Goal: Find specific page/section: Find specific page/section

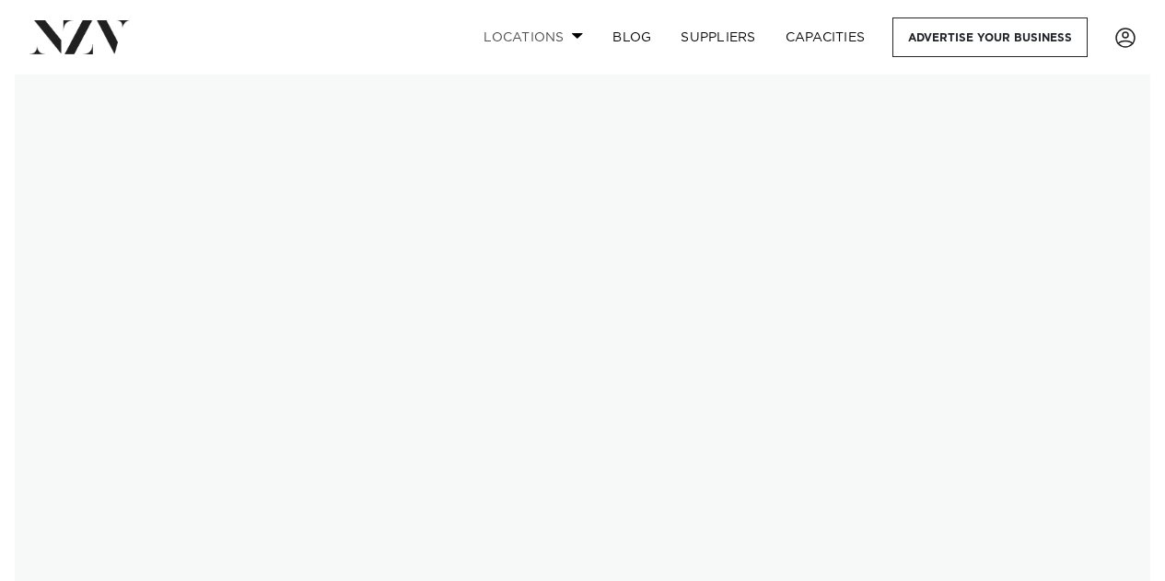
click at [585, 35] on link "Locations" at bounding box center [533, 37] width 129 height 40
click at [593, 41] on link "Locations" at bounding box center [533, 37] width 129 height 40
click at [563, 32] on link "Locations" at bounding box center [533, 37] width 129 height 40
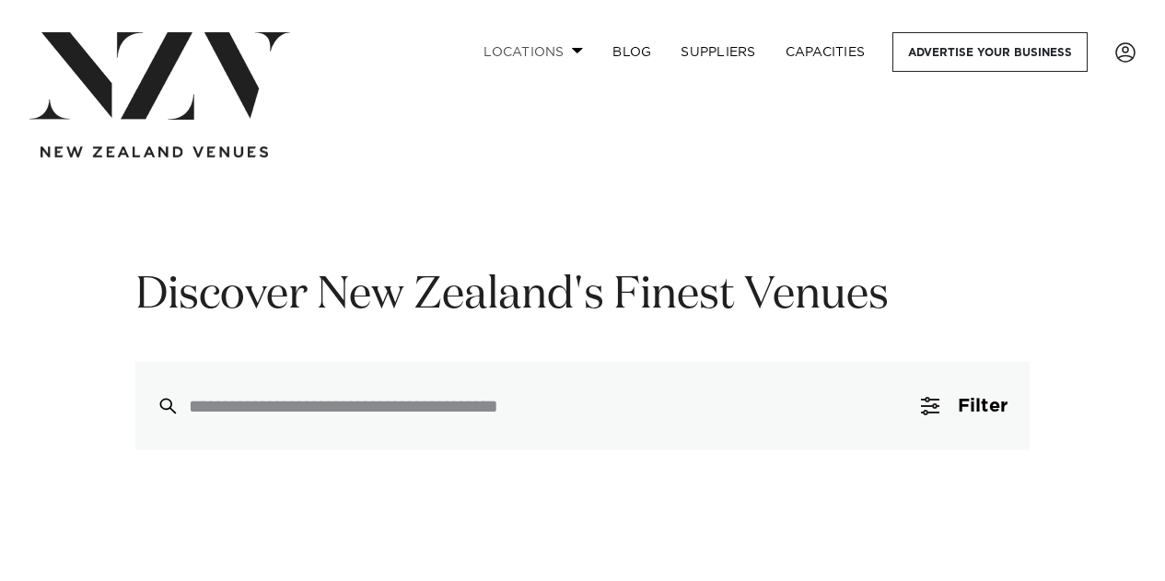
click at [569, 53] on link "Locations" at bounding box center [533, 52] width 129 height 40
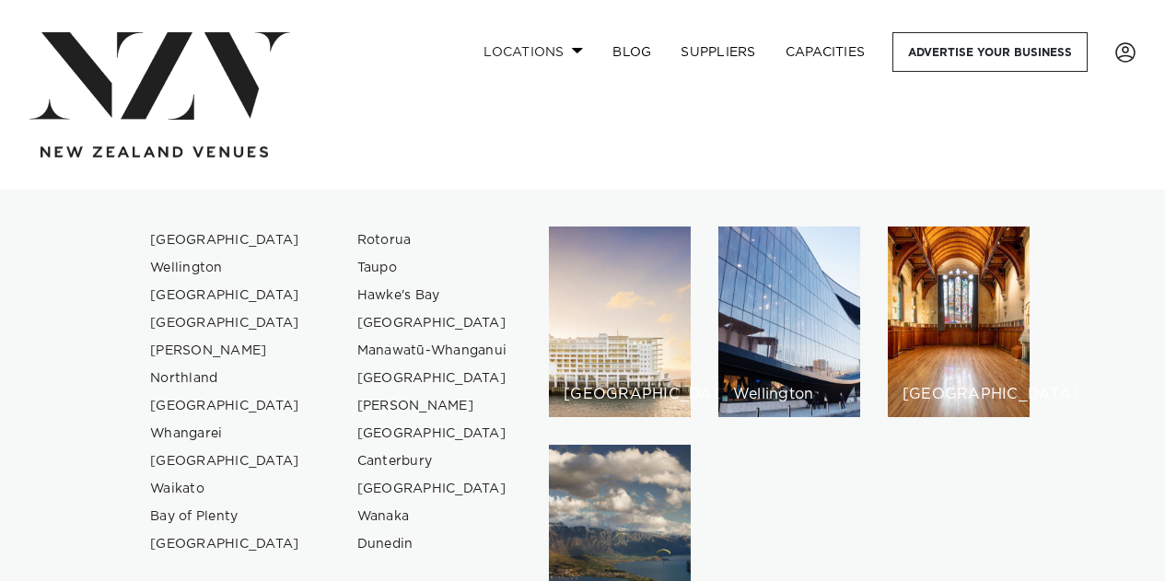
click at [569, 53] on link "Locations" at bounding box center [533, 52] width 129 height 40
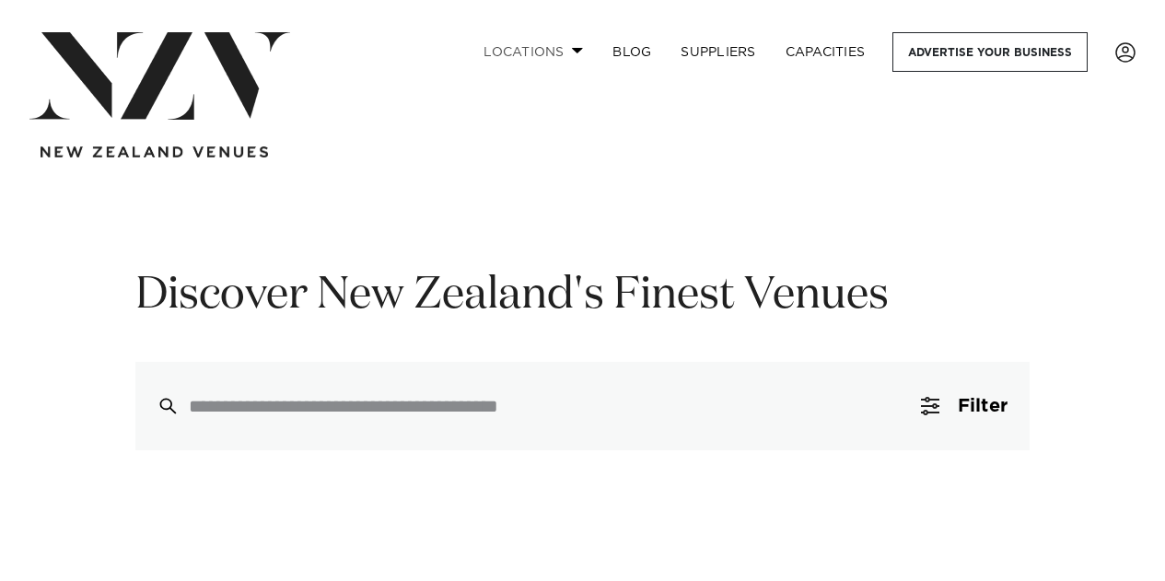
click at [569, 53] on link "Locations" at bounding box center [533, 52] width 129 height 40
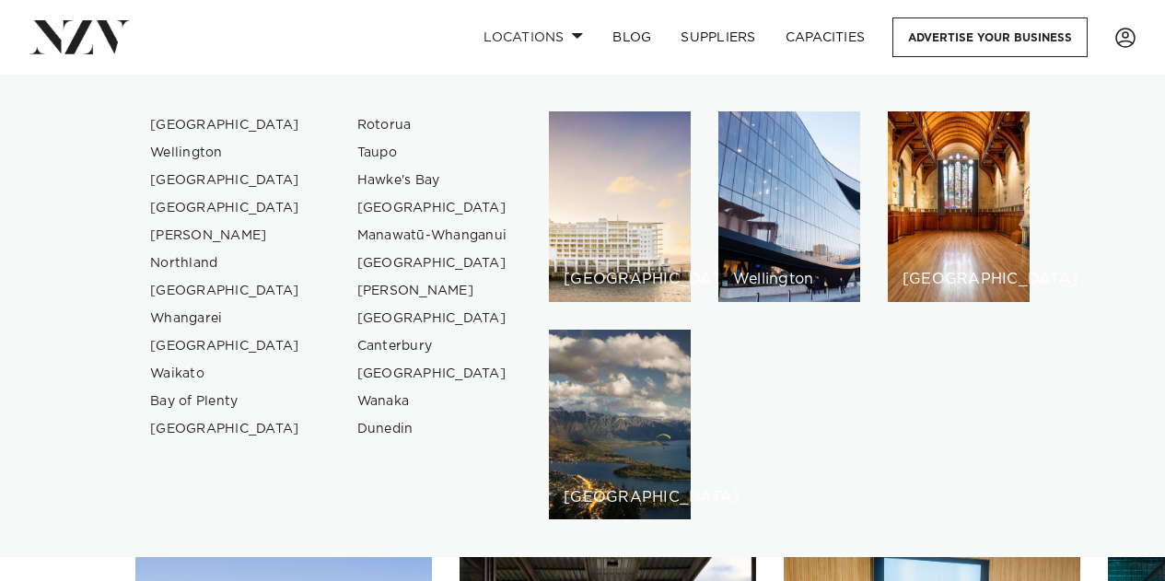
scroll to position [228, 0]
click at [384, 132] on link "Rotorua" at bounding box center [433, 125] width 180 height 28
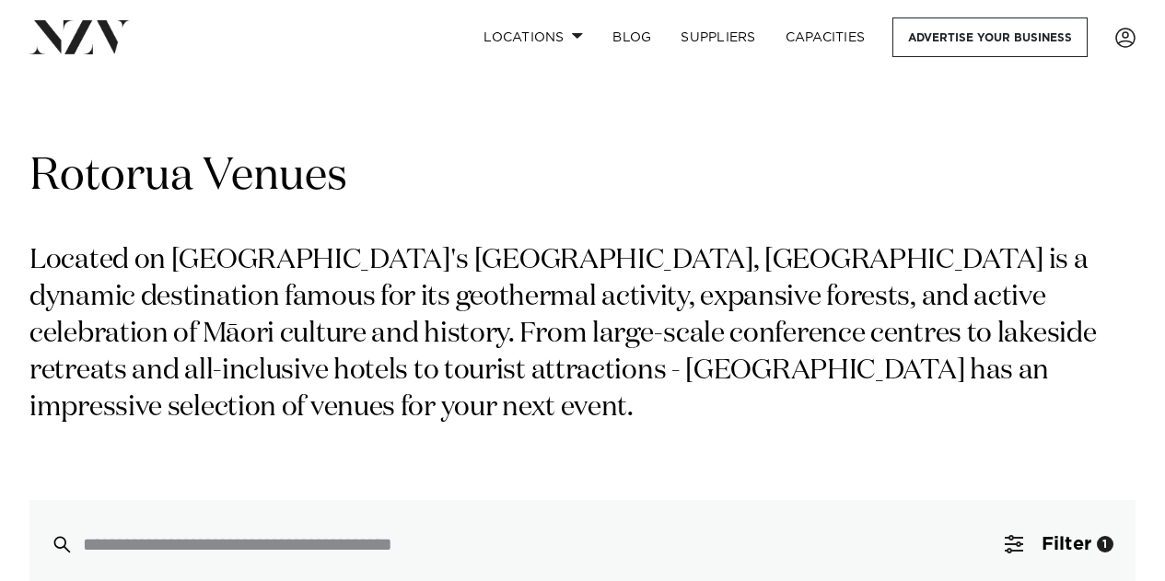
scroll to position [62, 0]
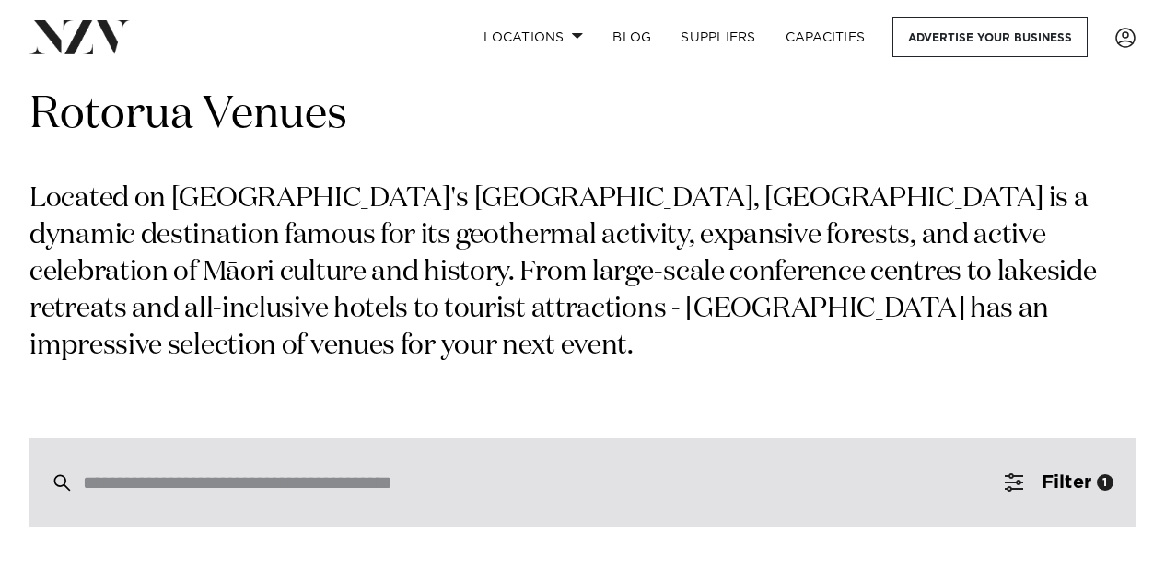
click at [436, 472] on input "search" at bounding box center [543, 482] width 921 height 20
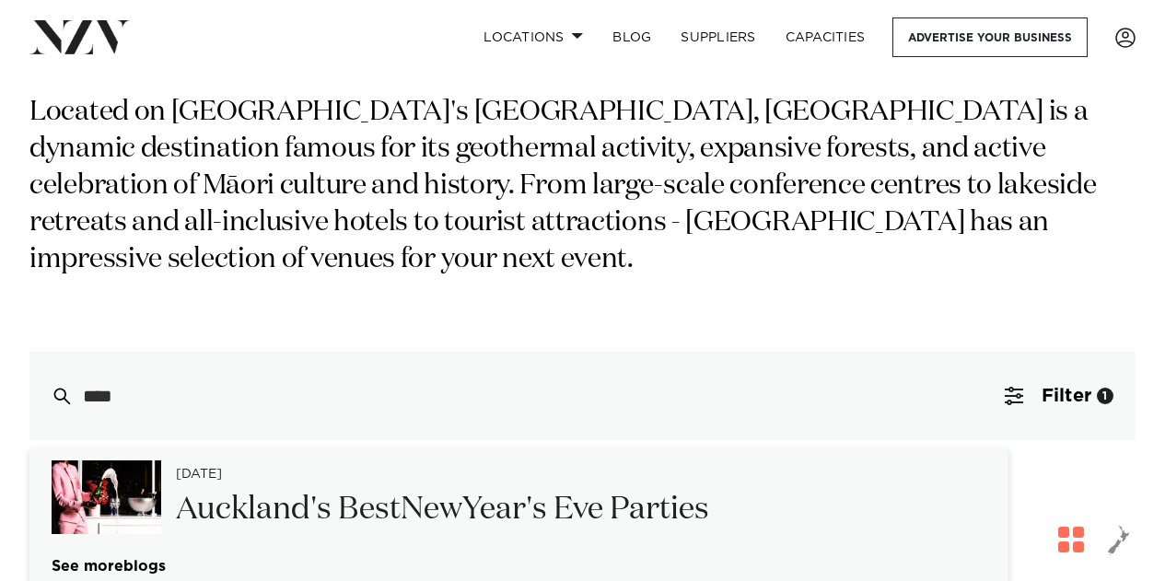
scroll to position [0, 0]
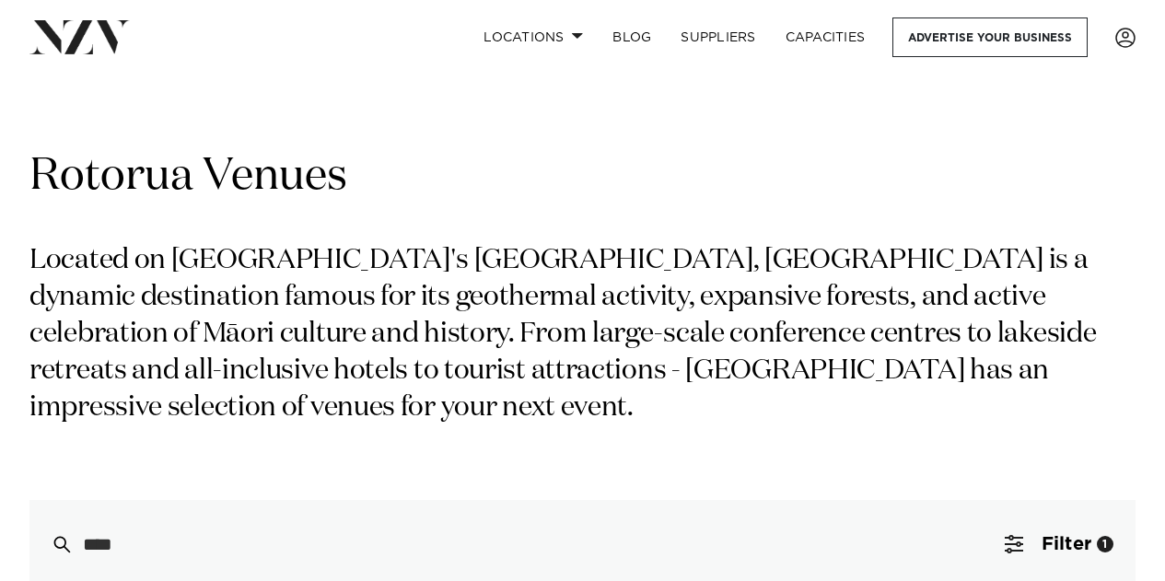
type input "***"
click at [467, 123] on div "Grid Map" at bounding box center [583, 129] width 1136 height 37
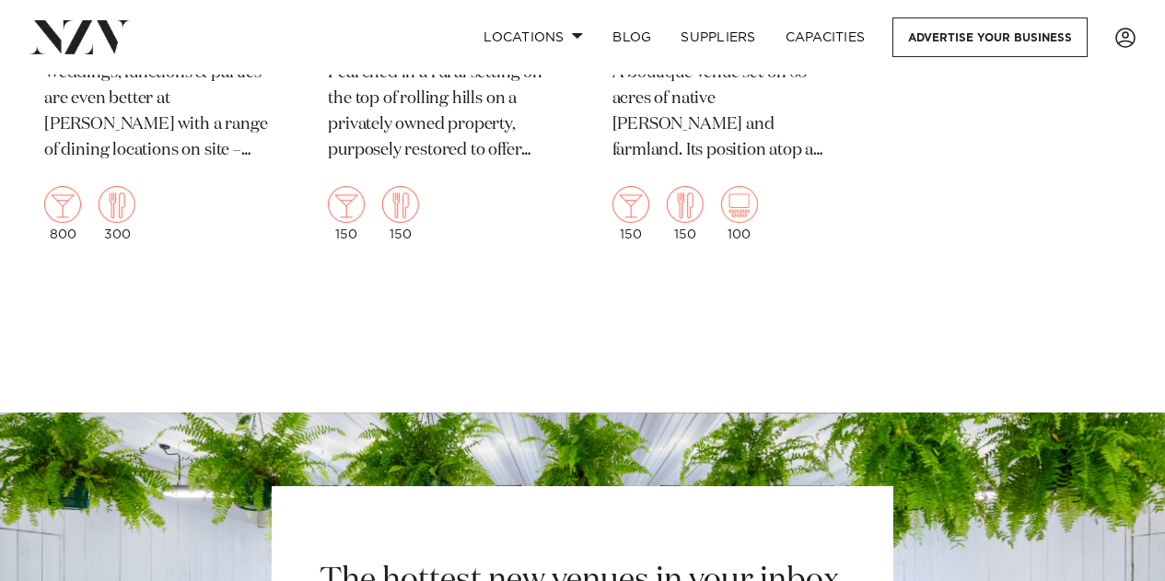
scroll to position [2656, 0]
